Goal: Navigation & Orientation: Understand site structure

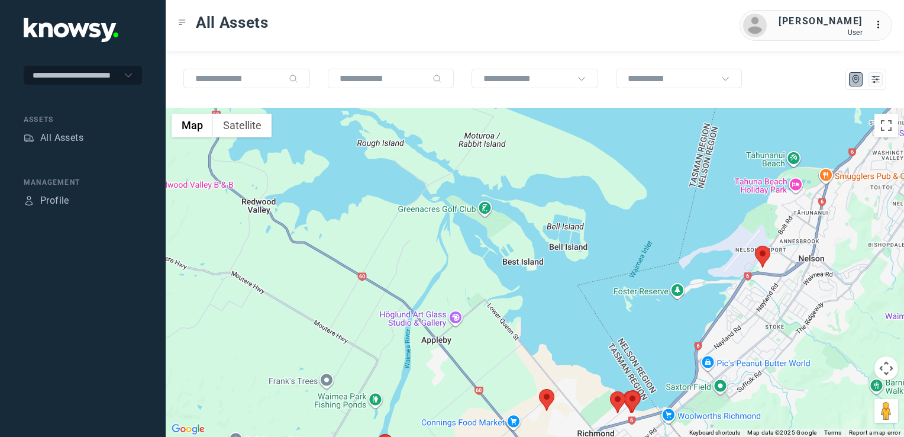
click at [549, 394] on img at bounding box center [546, 400] width 15 height 22
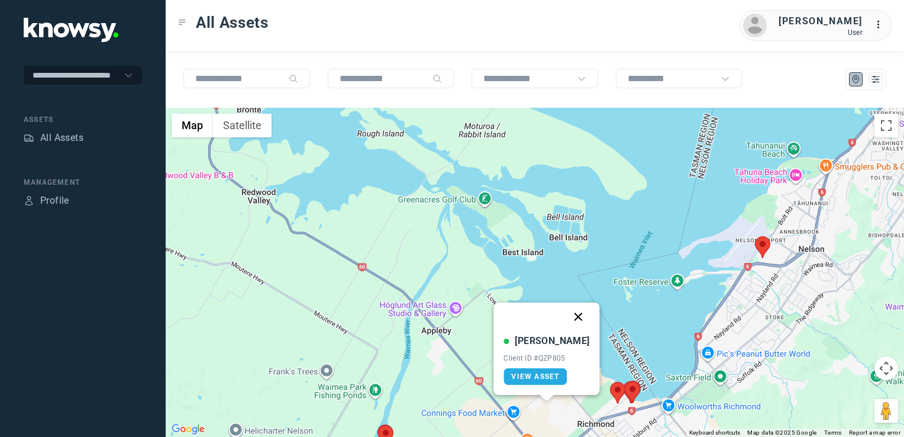
click at [566, 311] on button "Close" at bounding box center [579, 316] width 28 height 28
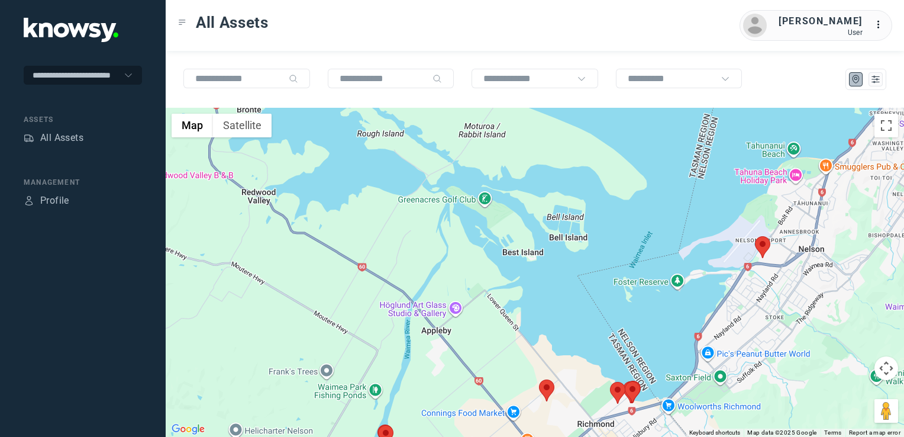
drag, startPoint x: 736, startPoint y: 350, endPoint x: 701, endPoint y: 296, distance: 64.5
click at [712, 308] on div "To navigate, press the arrow keys." at bounding box center [535, 272] width 739 height 329
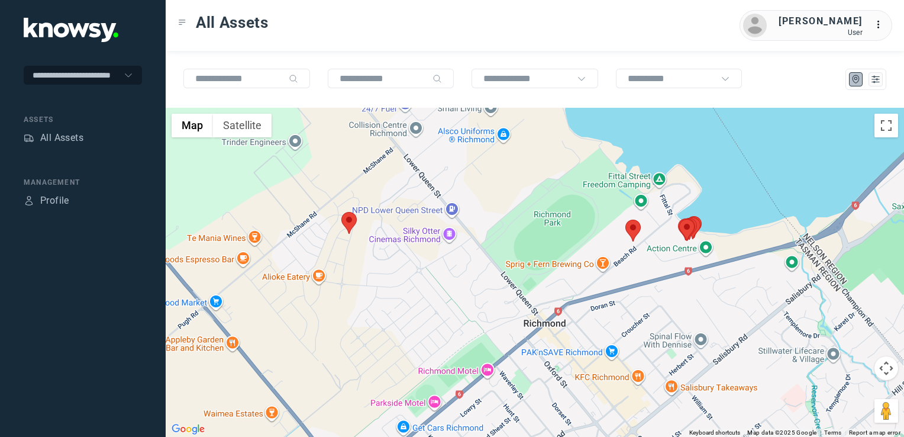
click at [515, 335] on div at bounding box center [535, 272] width 739 height 329
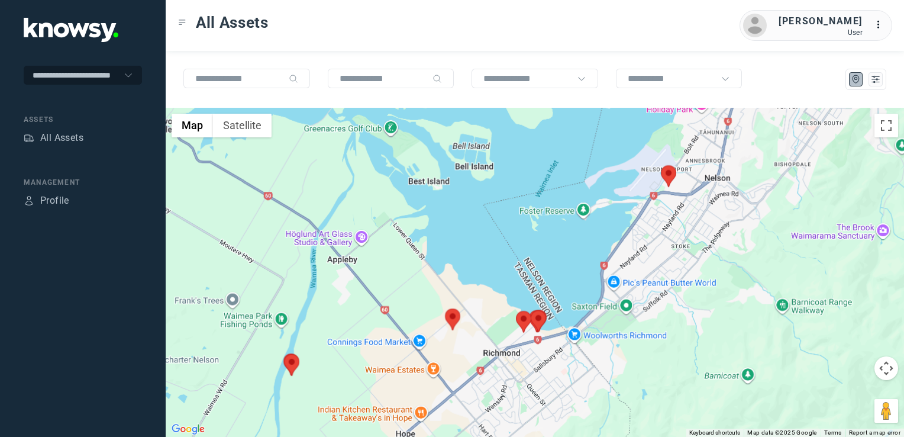
drag, startPoint x: 702, startPoint y: 293, endPoint x: 675, endPoint y: 330, distance: 45.3
click at [675, 330] on div at bounding box center [535, 272] width 739 height 329
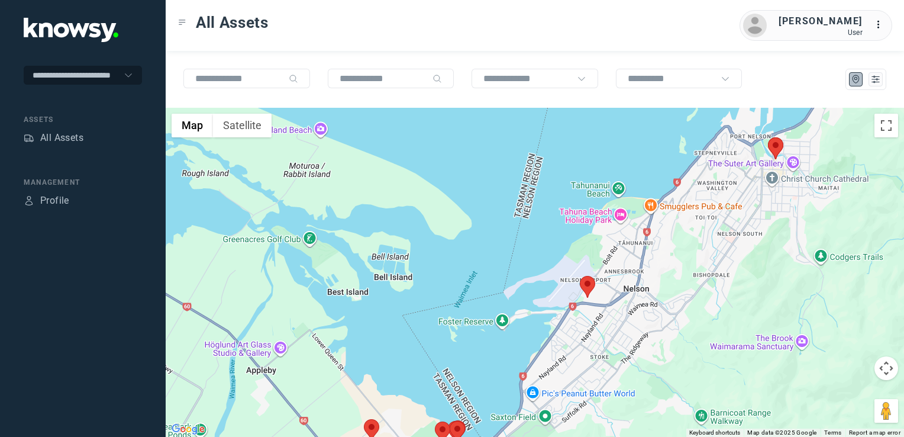
drag, startPoint x: 688, startPoint y: 302, endPoint x: 657, endPoint y: 330, distance: 42.3
click at [657, 330] on div at bounding box center [535, 272] width 739 height 329
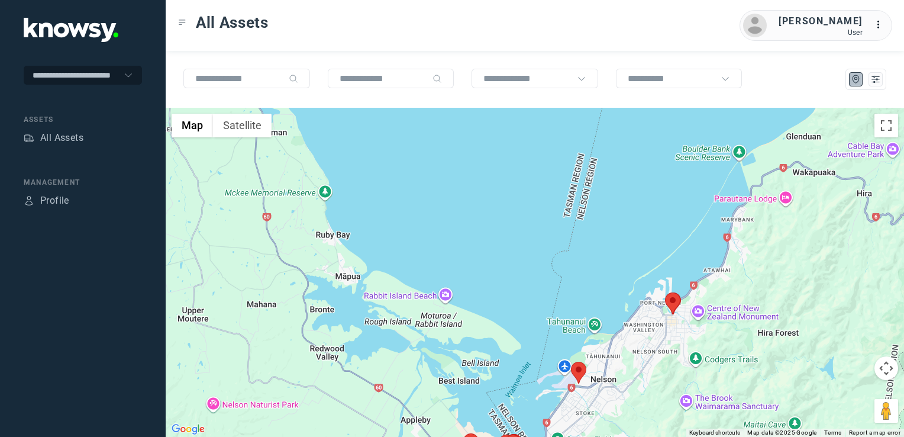
drag, startPoint x: 338, startPoint y: 349, endPoint x: 502, endPoint y: 327, distance: 164.8
click at [483, 334] on div at bounding box center [535, 272] width 739 height 329
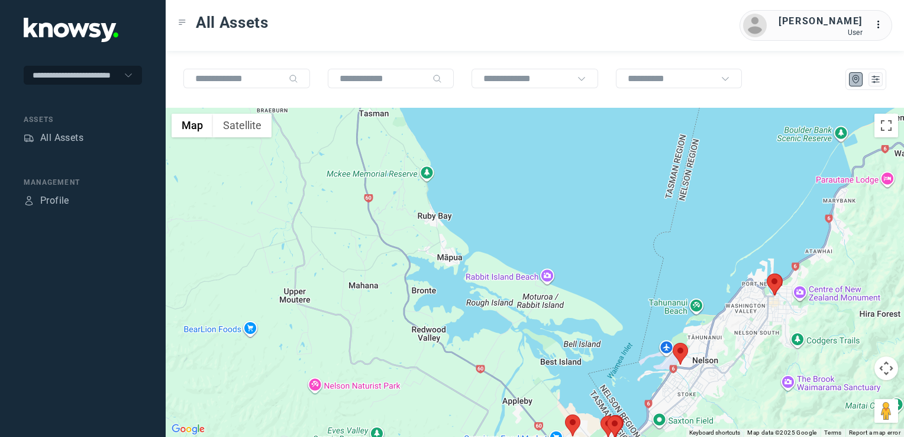
drag, startPoint x: 441, startPoint y: 341, endPoint x: 488, endPoint y: 257, distance: 96.7
click at [483, 276] on div at bounding box center [535, 272] width 739 height 329
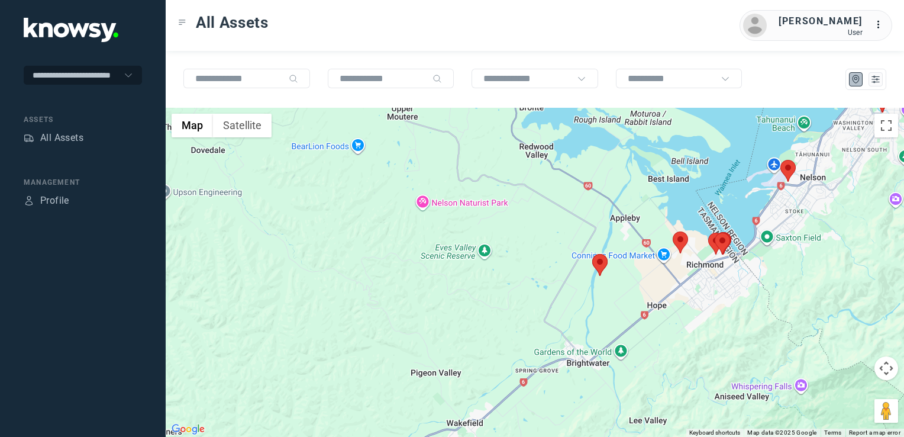
drag, startPoint x: 465, startPoint y: 325, endPoint x: 508, endPoint y: 236, distance: 99.3
click at [501, 246] on div at bounding box center [535, 272] width 739 height 329
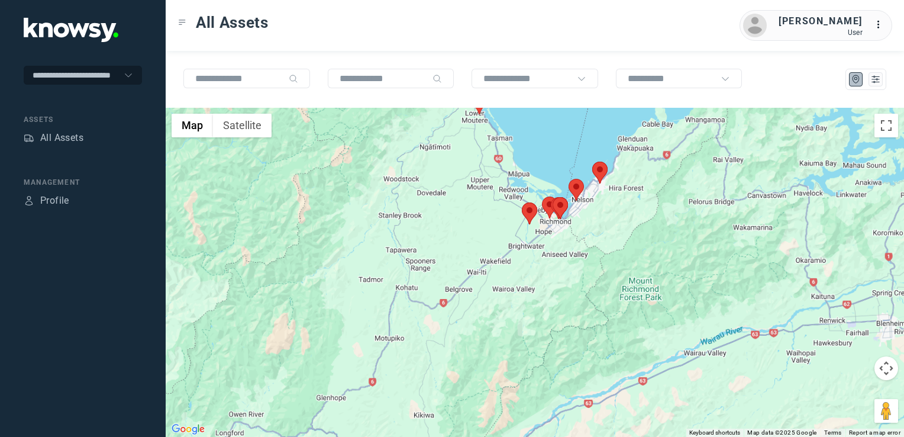
drag, startPoint x: 425, startPoint y: 266, endPoint x: 453, endPoint y: 332, distance: 71.6
click at [453, 331] on div at bounding box center [535, 272] width 739 height 329
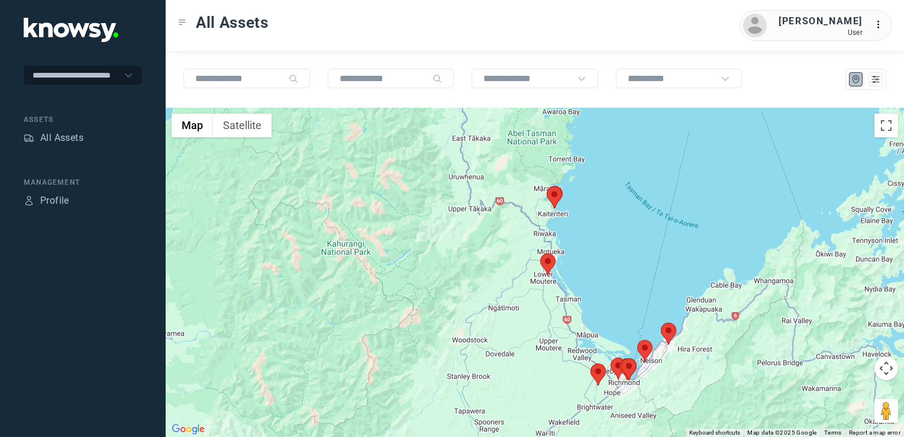
drag, startPoint x: 452, startPoint y: 295, endPoint x: 468, endPoint y: 284, distance: 19.2
click at [452, 297] on div at bounding box center [535, 272] width 739 height 329
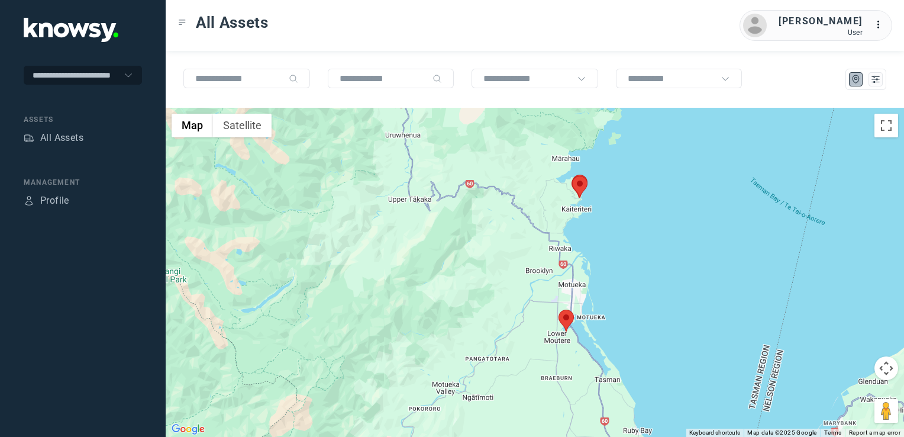
click at [524, 239] on div at bounding box center [535, 272] width 739 height 329
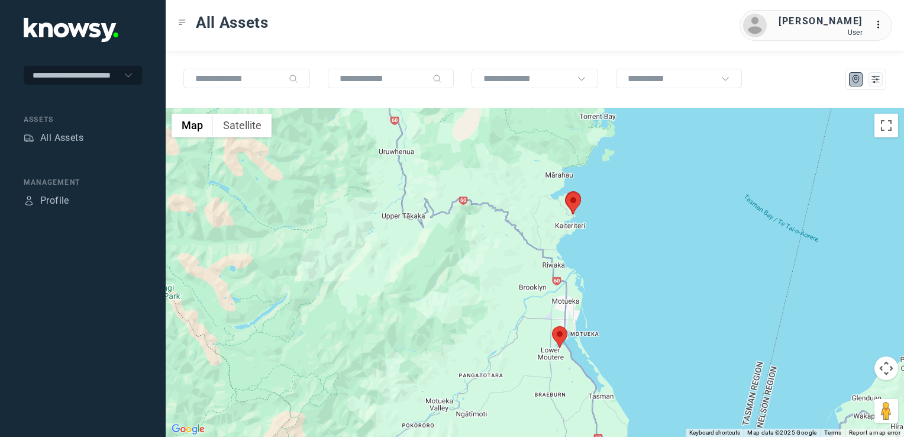
click at [570, 208] on img at bounding box center [573, 203] width 15 height 22
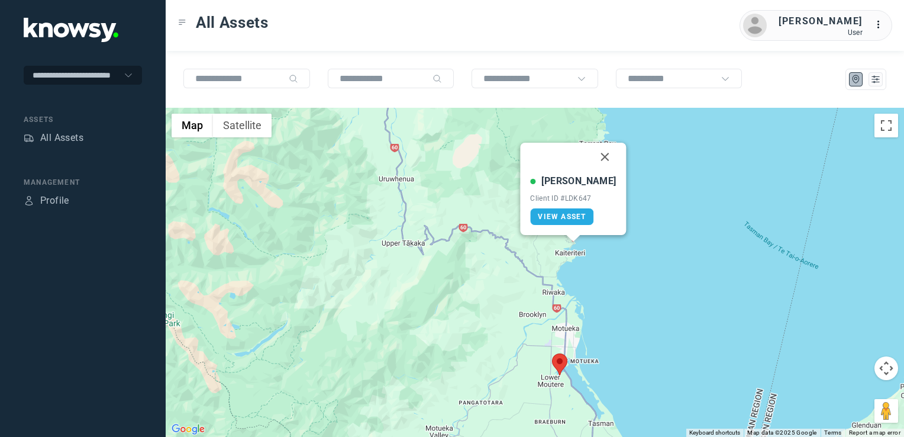
drag, startPoint x: 594, startPoint y: 155, endPoint x: 569, endPoint y: 194, distance: 46.3
click at [594, 155] on button "Close" at bounding box center [605, 157] width 28 height 28
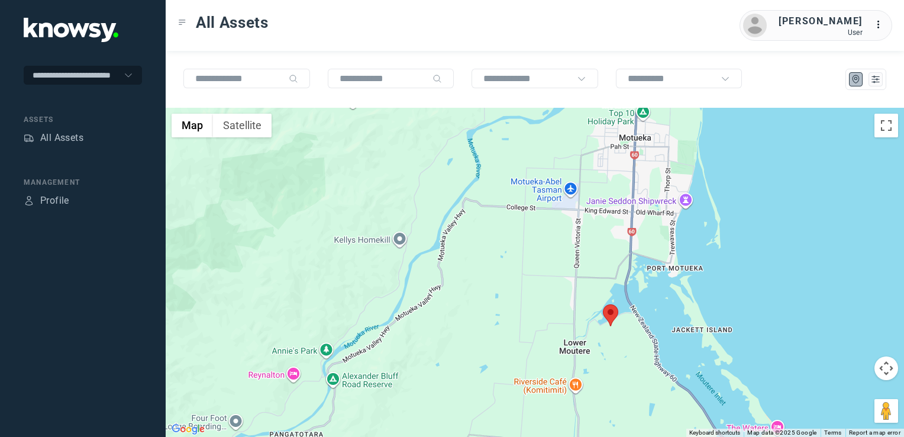
click at [607, 313] on img at bounding box center [610, 315] width 15 height 22
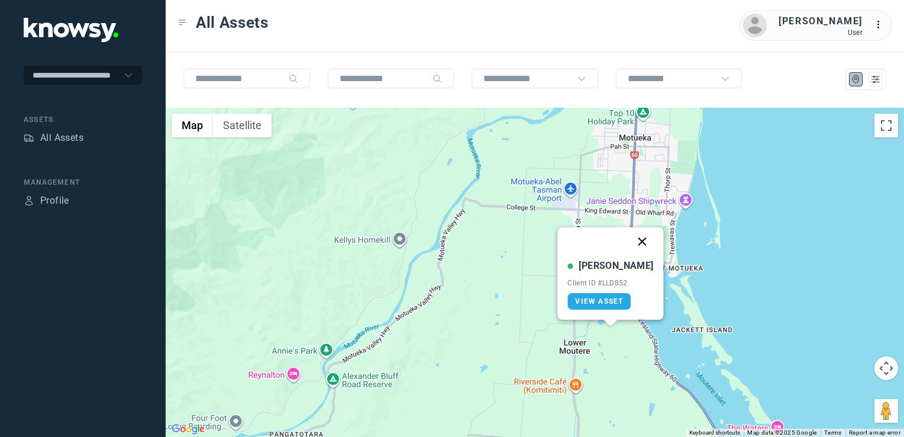
click at [631, 240] on button "Close" at bounding box center [642, 241] width 28 height 28
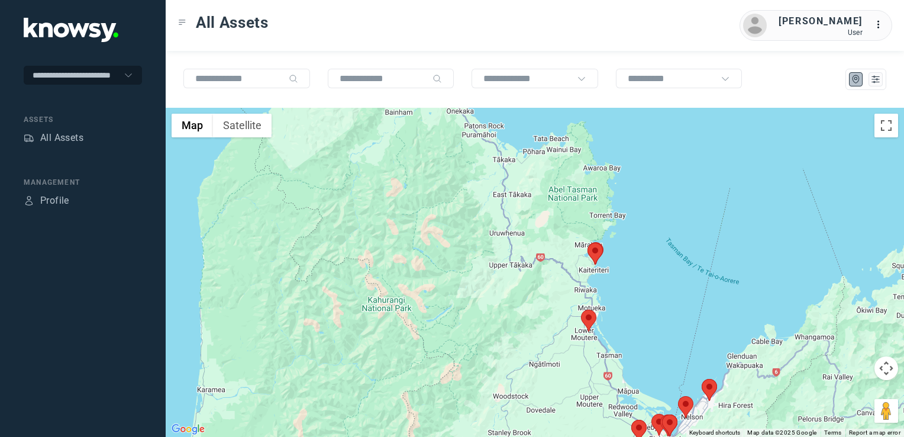
drag, startPoint x: 509, startPoint y: 302, endPoint x: 518, endPoint y: 311, distance: 13.4
click at [518, 314] on div "To navigate, press the arrow keys." at bounding box center [535, 272] width 739 height 329
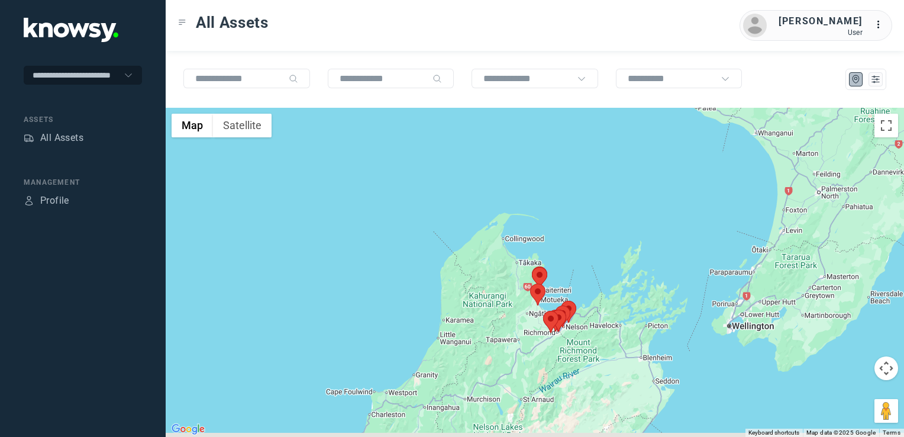
drag, startPoint x: 518, startPoint y: 299, endPoint x: 520, endPoint y: 244, distance: 55.1
click at [517, 240] on div at bounding box center [535, 272] width 739 height 329
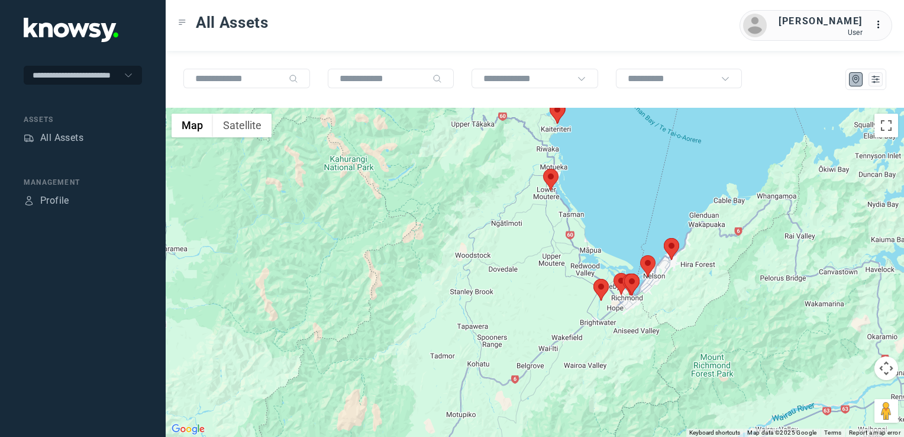
click at [552, 176] on img at bounding box center [550, 180] width 15 height 22
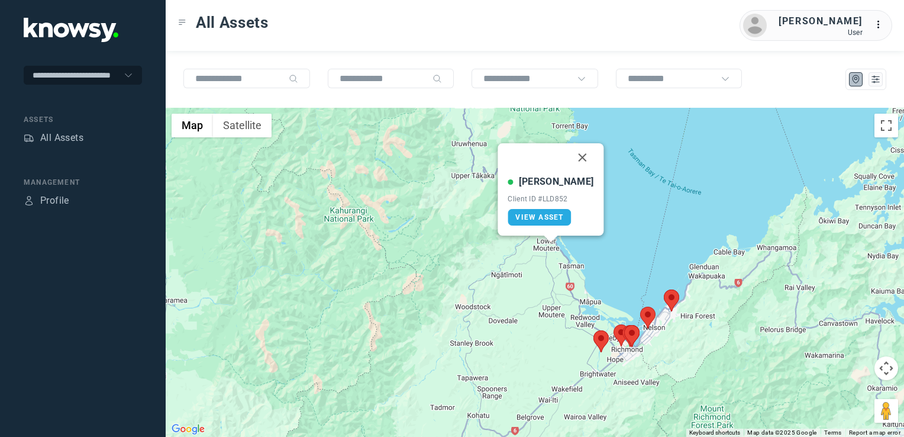
drag, startPoint x: 573, startPoint y: 156, endPoint x: 573, endPoint y: 163, distance: 7.1
click at [573, 156] on button "Close" at bounding box center [583, 157] width 28 height 28
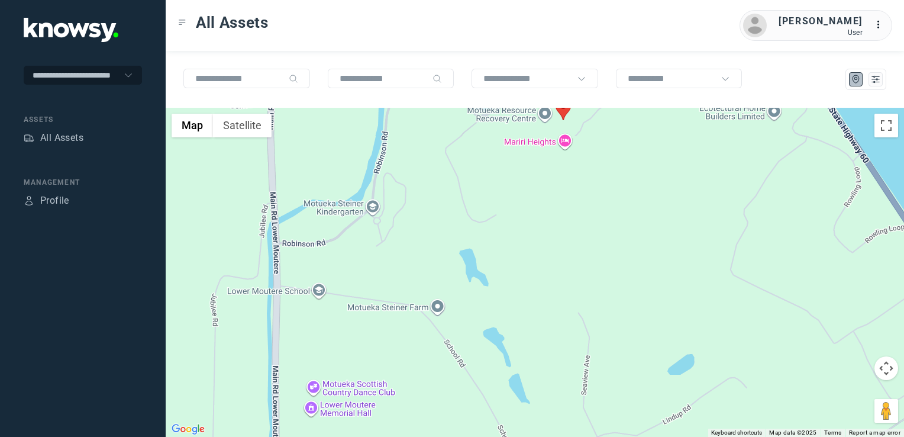
drag, startPoint x: 618, startPoint y: 360, endPoint x: 585, endPoint y: 276, distance: 90.3
click at [589, 286] on div "To navigate, press the arrow keys." at bounding box center [535, 272] width 739 height 329
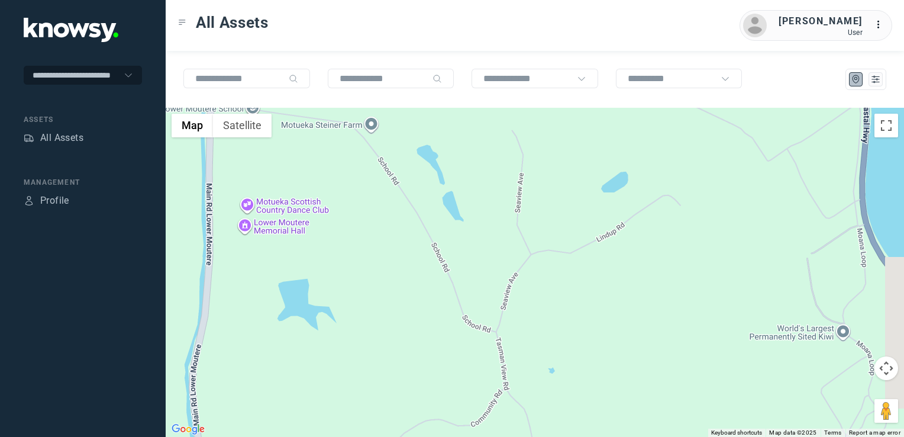
drag, startPoint x: 587, startPoint y: 225, endPoint x: 562, endPoint y: 189, distance: 43.8
click at [563, 190] on div at bounding box center [535, 272] width 739 height 329
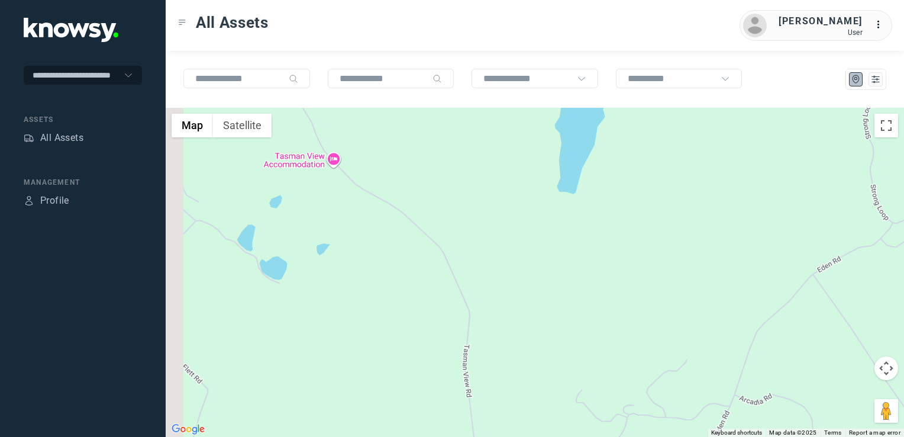
click at [572, 211] on div at bounding box center [535, 272] width 739 height 329
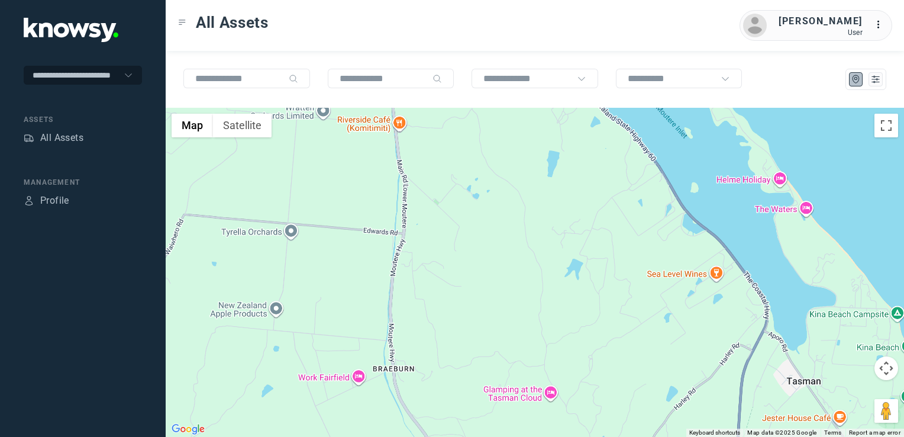
click at [675, 274] on div at bounding box center [535, 272] width 739 height 329
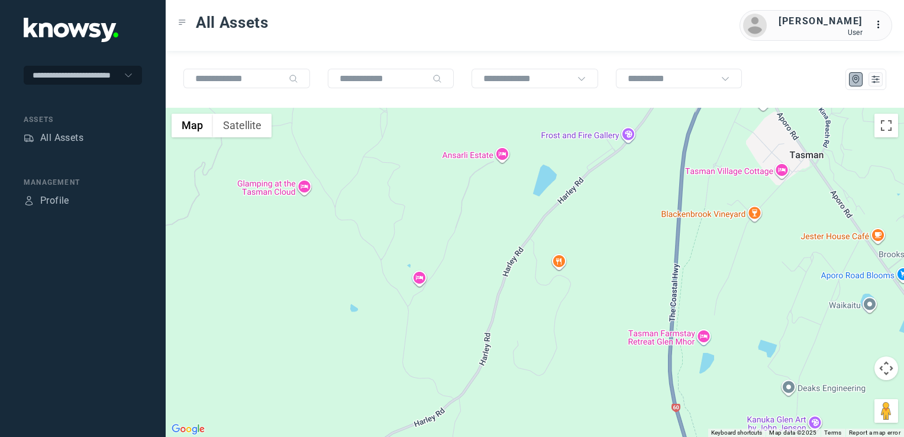
drag, startPoint x: 674, startPoint y: 297, endPoint x: 629, endPoint y: 205, distance: 102.7
click at [639, 218] on div at bounding box center [535, 272] width 739 height 329
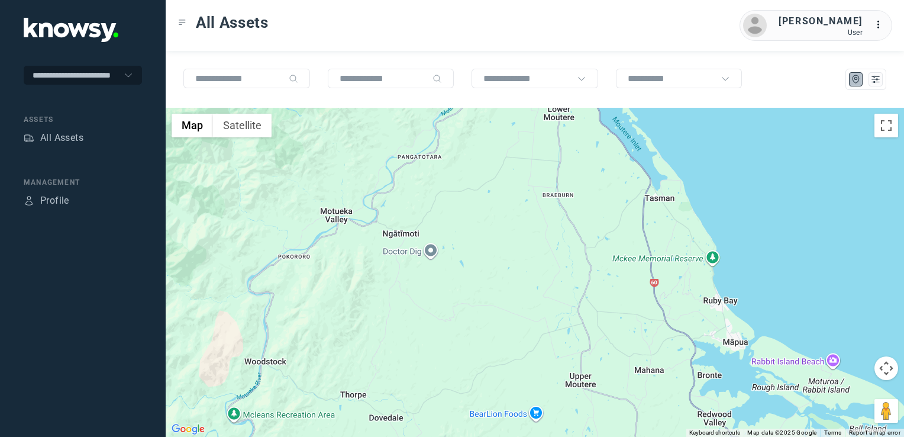
click at [694, 290] on div at bounding box center [535, 272] width 739 height 329
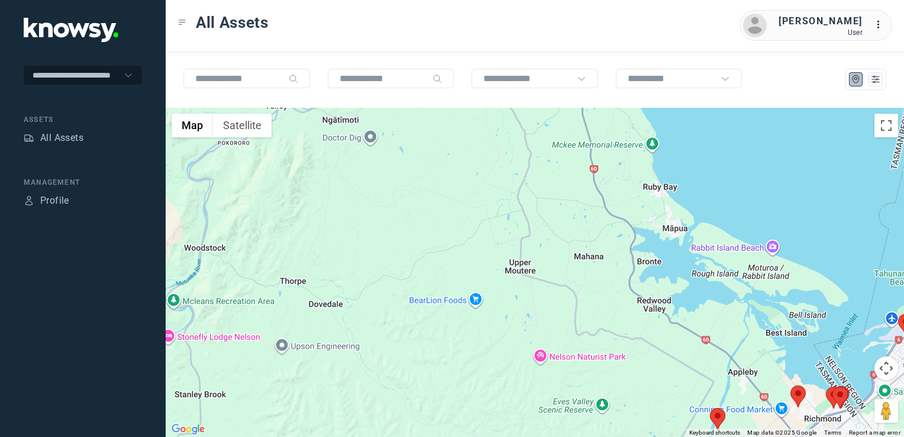
drag, startPoint x: 695, startPoint y: 302, endPoint x: 666, endPoint y: 258, distance: 52.9
click at [670, 259] on div at bounding box center [535, 272] width 739 height 329
